Goal: Obtain resource: Obtain resource

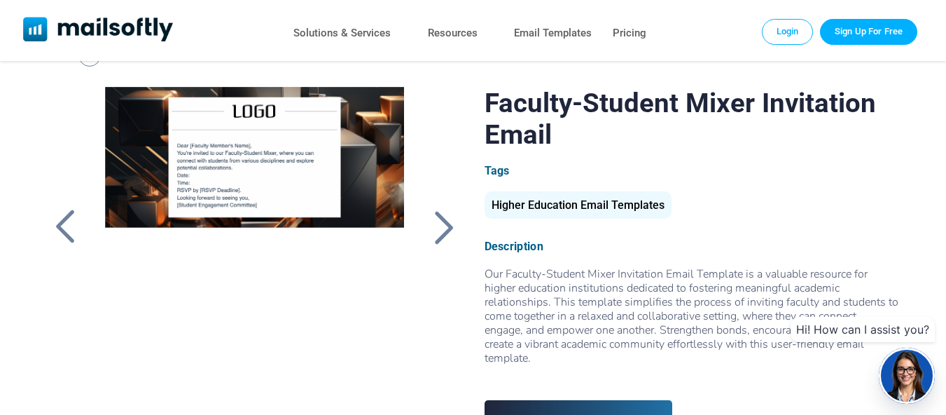
scroll to position [94, 0]
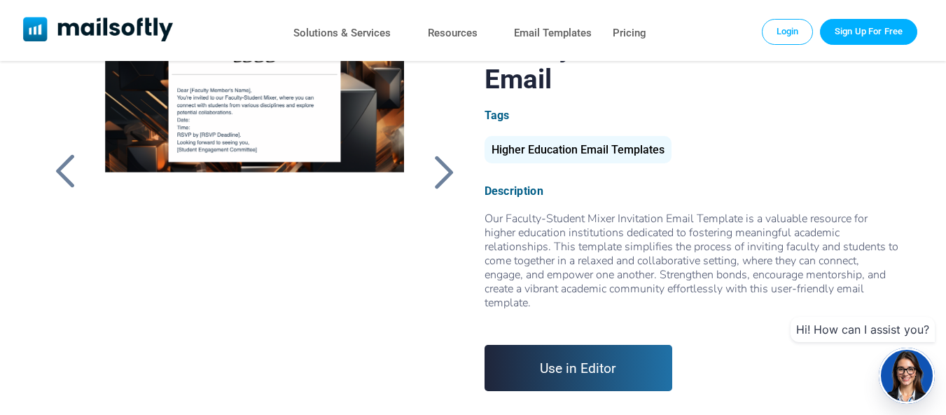
click at [316, 128] on div at bounding box center [255, 207] width 332 height 350
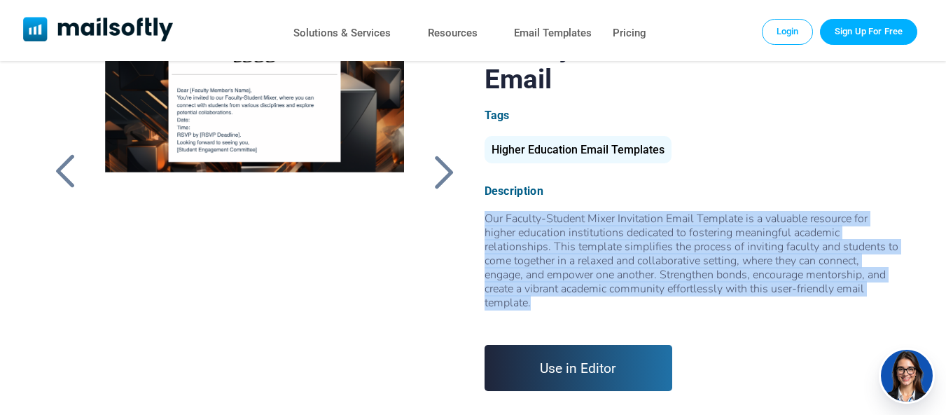
drag, startPoint x: 532, startPoint y: 303, endPoint x: 484, endPoint y: 226, distance: 90.0
click at [485, 226] on div "Our Faculty-Student Mixer Invitation Email Template is a valuable resource for …" at bounding box center [692, 268] width 415 height 112
copy div "Our Faculty-Student Mixer Invitation Email Template is a valuable resource for …"
click at [641, 354] on link "Use in Editor" at bounding box center [579, 368] width 188 height 46
